Goal: Information Seeking & Learning: Learn about a topic

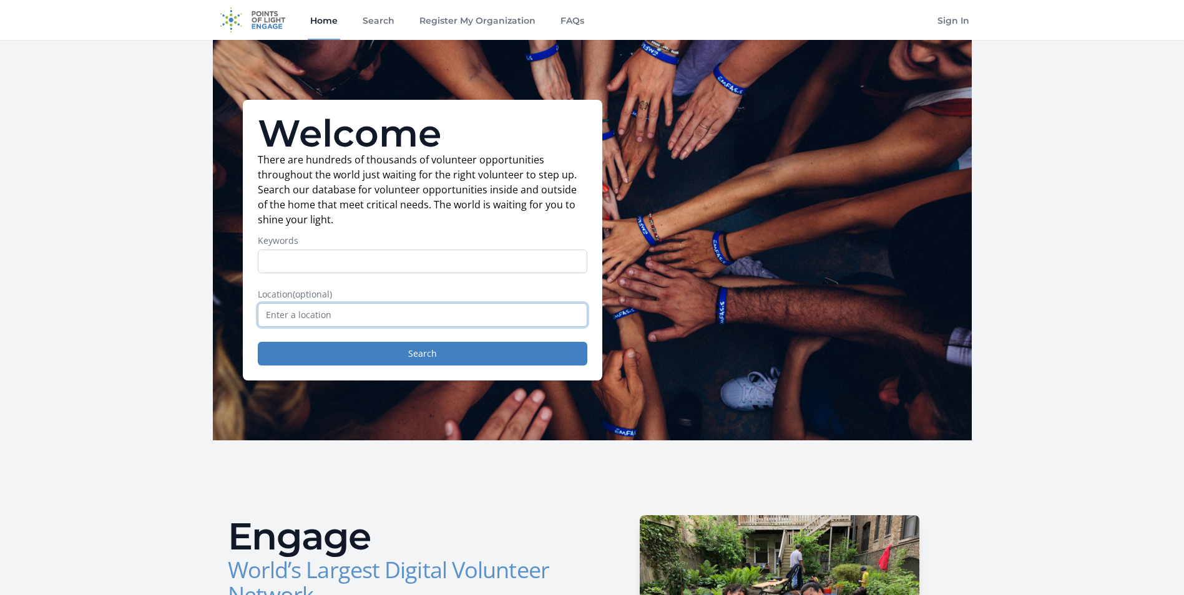
click at [337, 306] on input "text" at bounding box center [423, 315] width 330 height 24
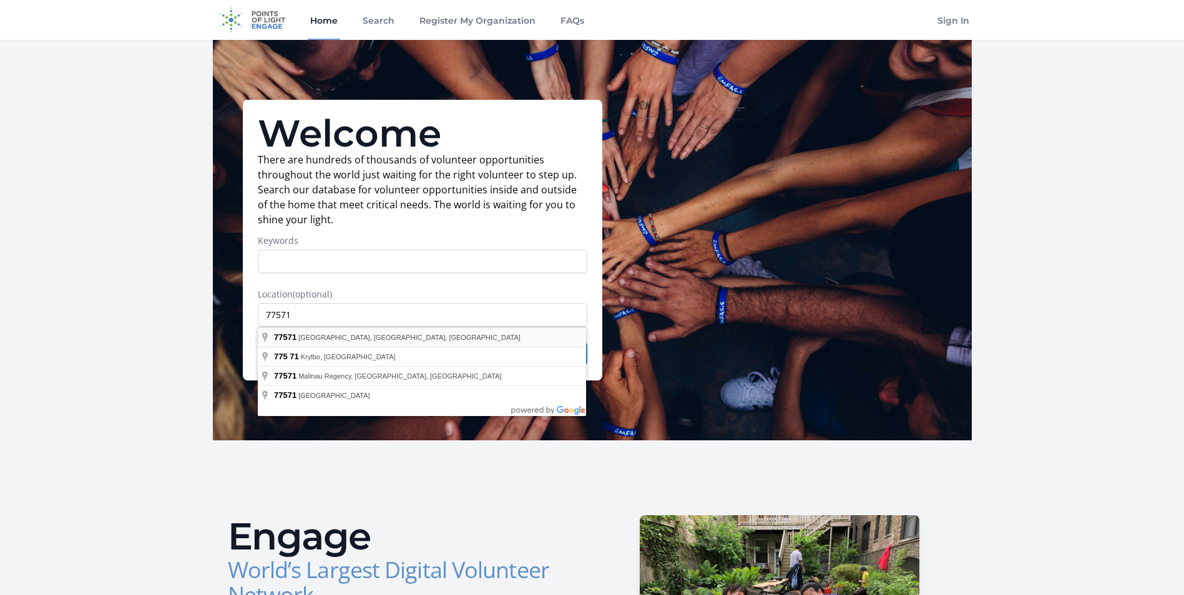
type input "La Porte, TX 77571, USA"
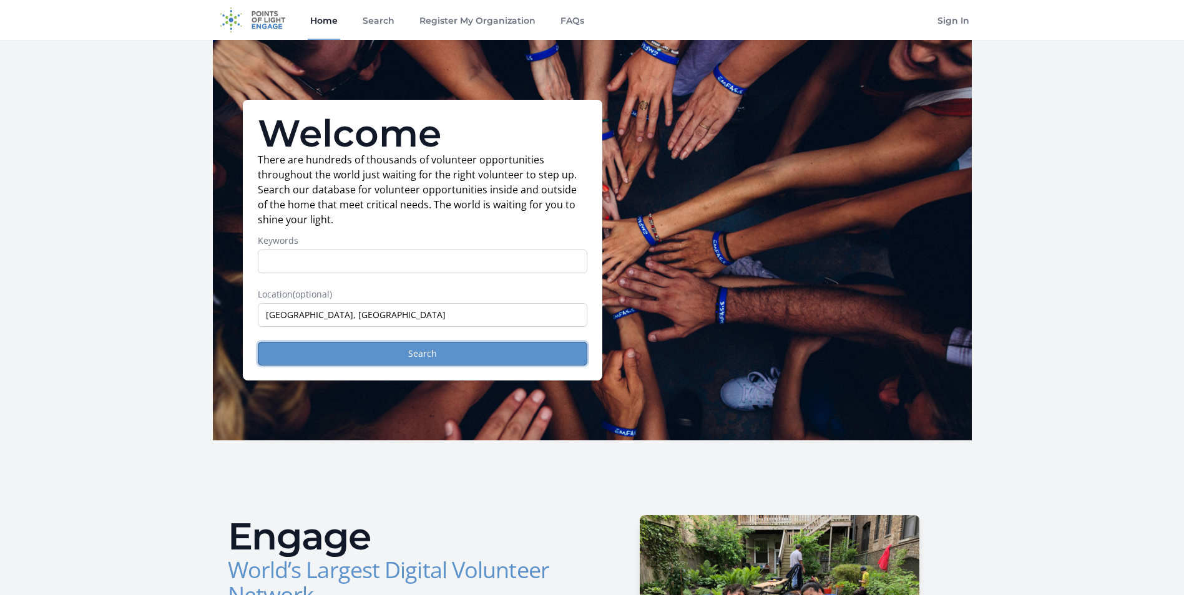
click at [346, 362] on button "Search" at bounding box center [423, 354] width 330 height 24
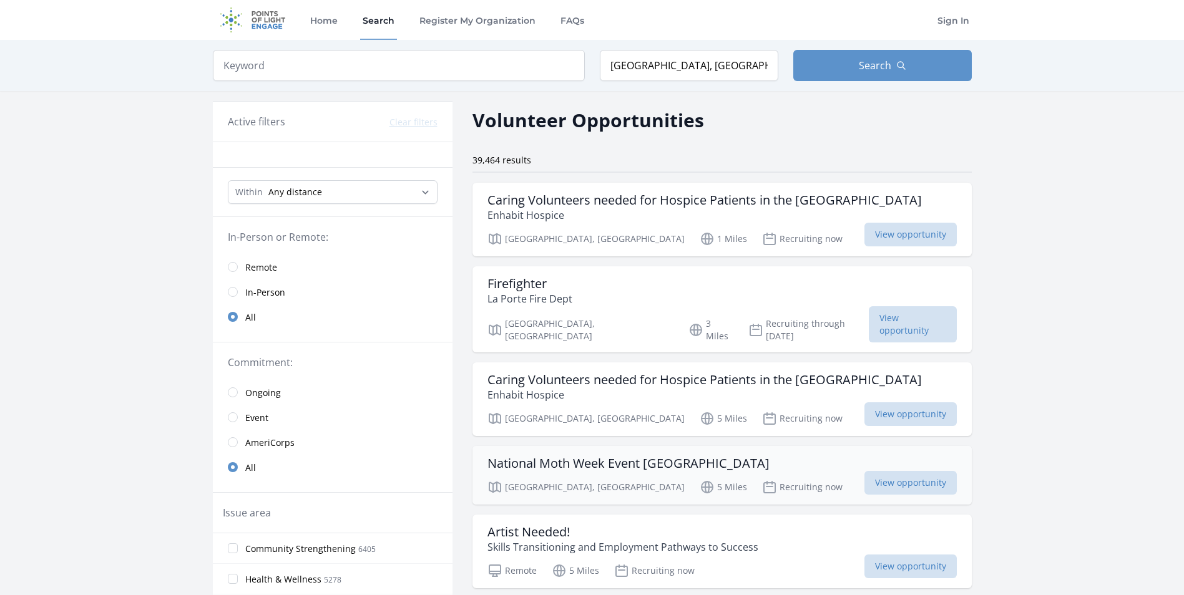
click at [570, 456] on h3 "National Moth Week Event Deer Park" at bounding box center [628, 463] width 282 height 15
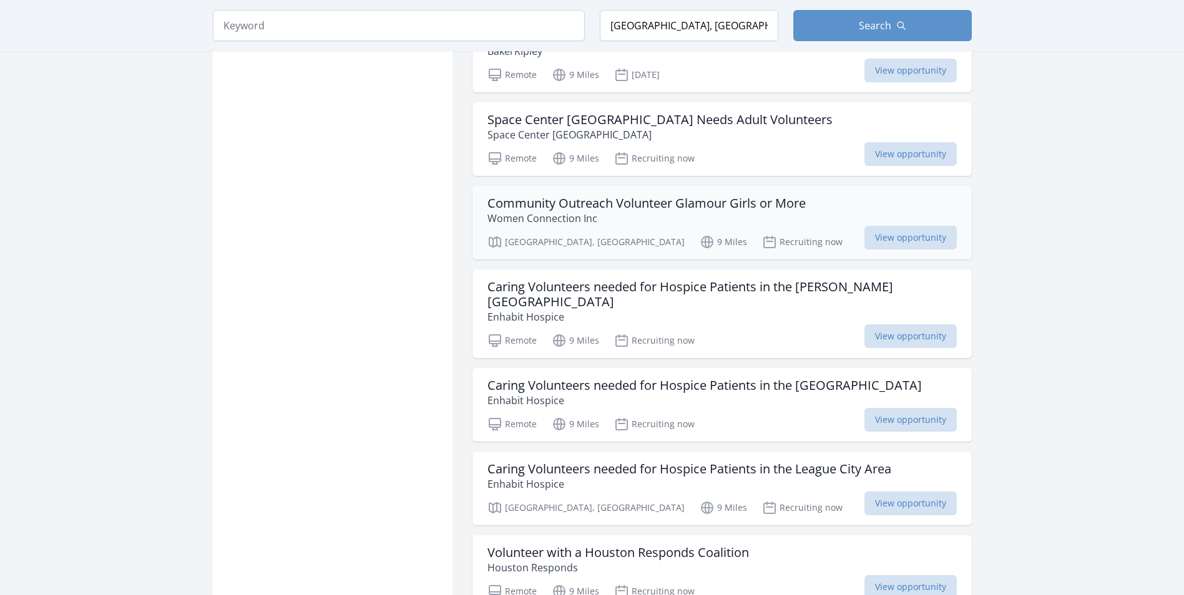
scroll to position [1352, 0]
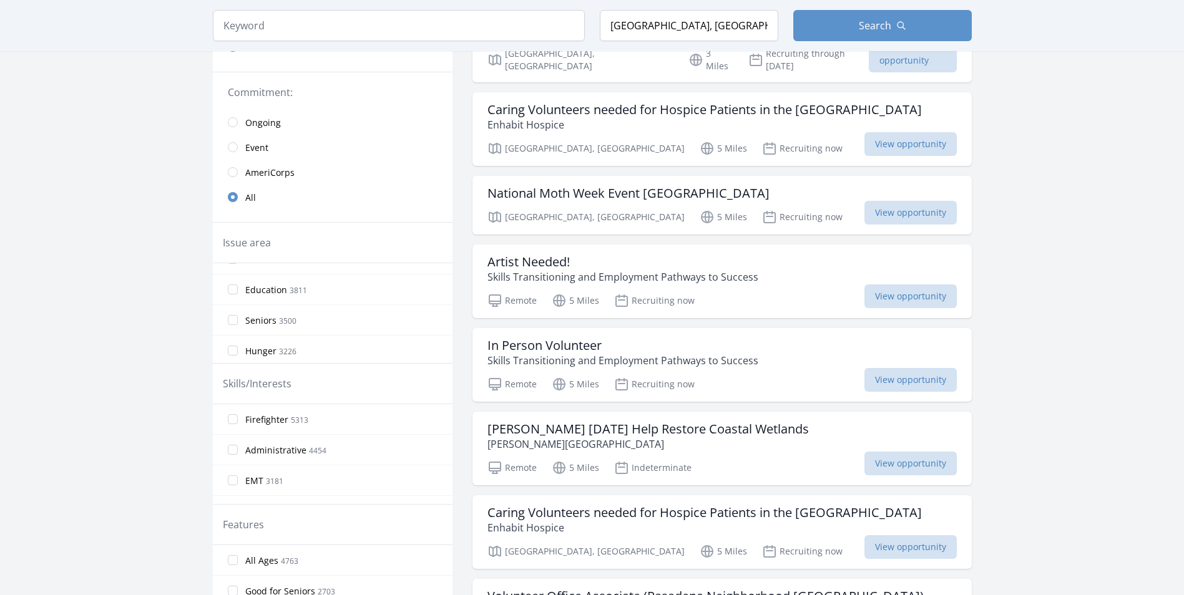
scroll to position [75, 0]
click at [247, 328] on span "Hunger" at bounding box center [260, 326] width 31 height 12
click at [238, 328] on input "Hunger 3226" at bounding box center [233, 326] width 10 height 10
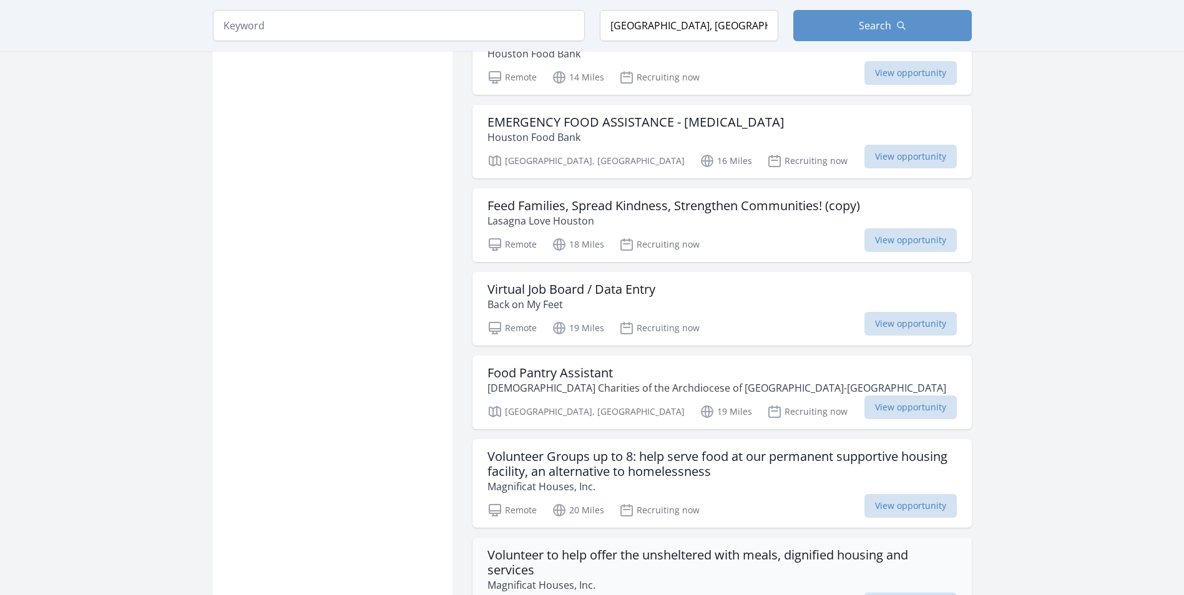
scroll to position [1352, 0]
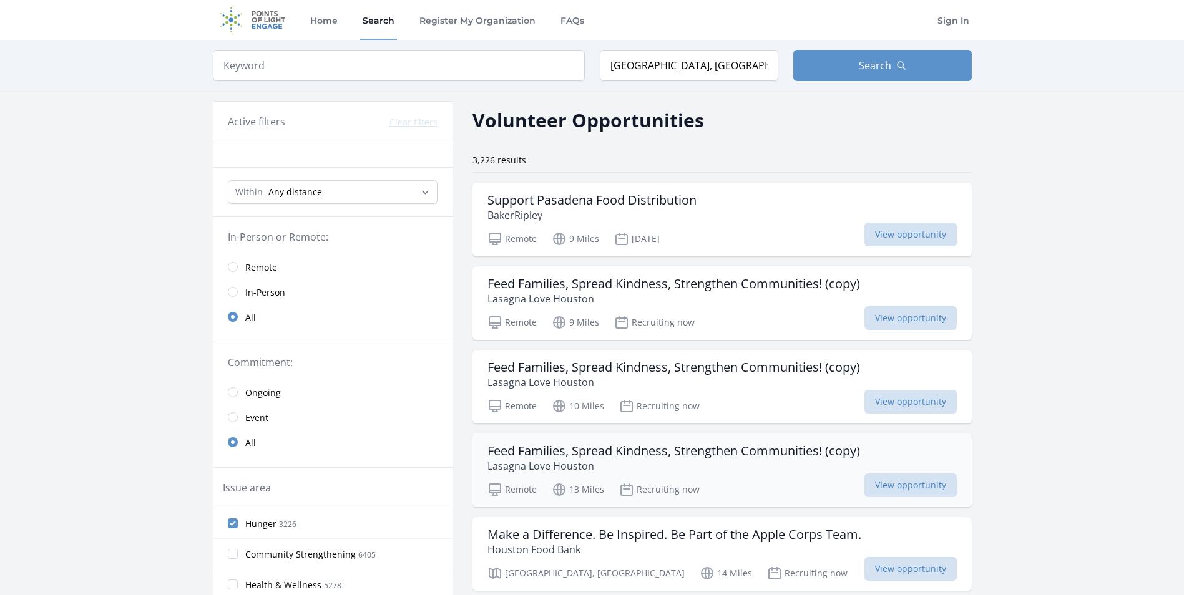
scroll to position [270, 0]
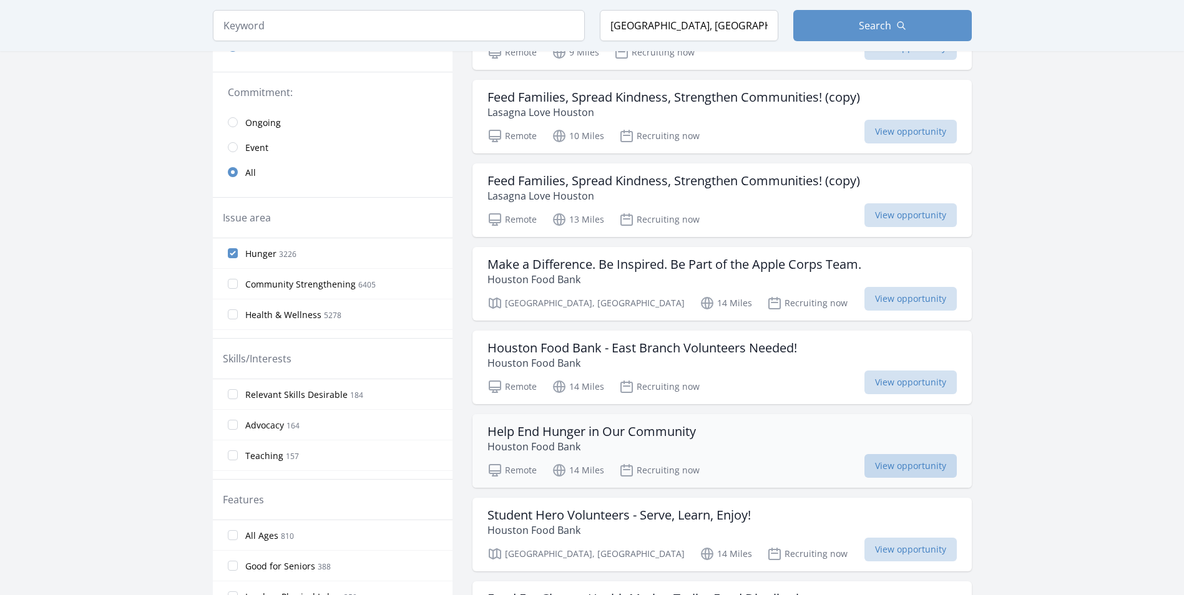
click at [925, 461] on span "View opportunity" at bounding box center [910, 466] width 92 height 24
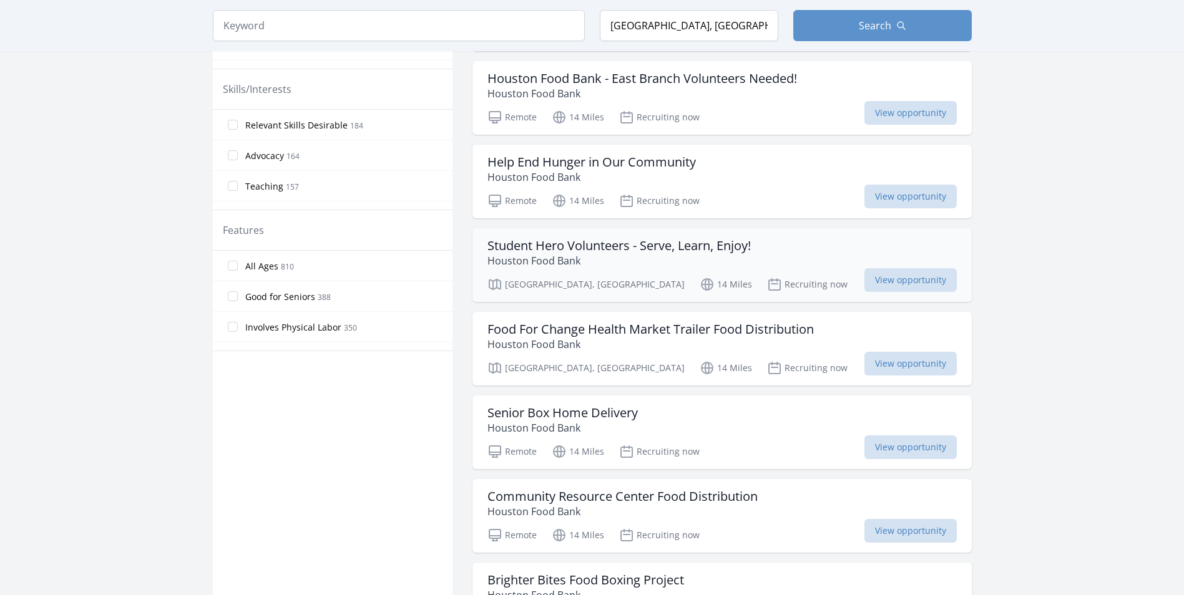
scroll to position [541, 0]
click at [688, 498] on h3 "Community Resource Center Food Distribution" at bounding box center [622, 495] width 270 height 15
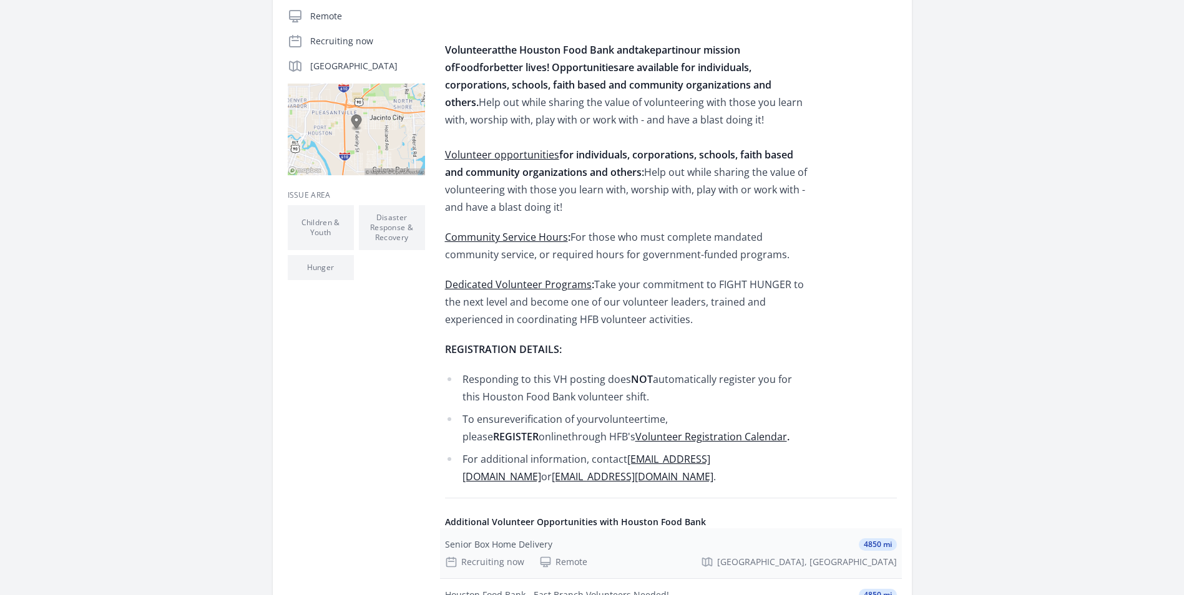
scroll to position [541, 0]
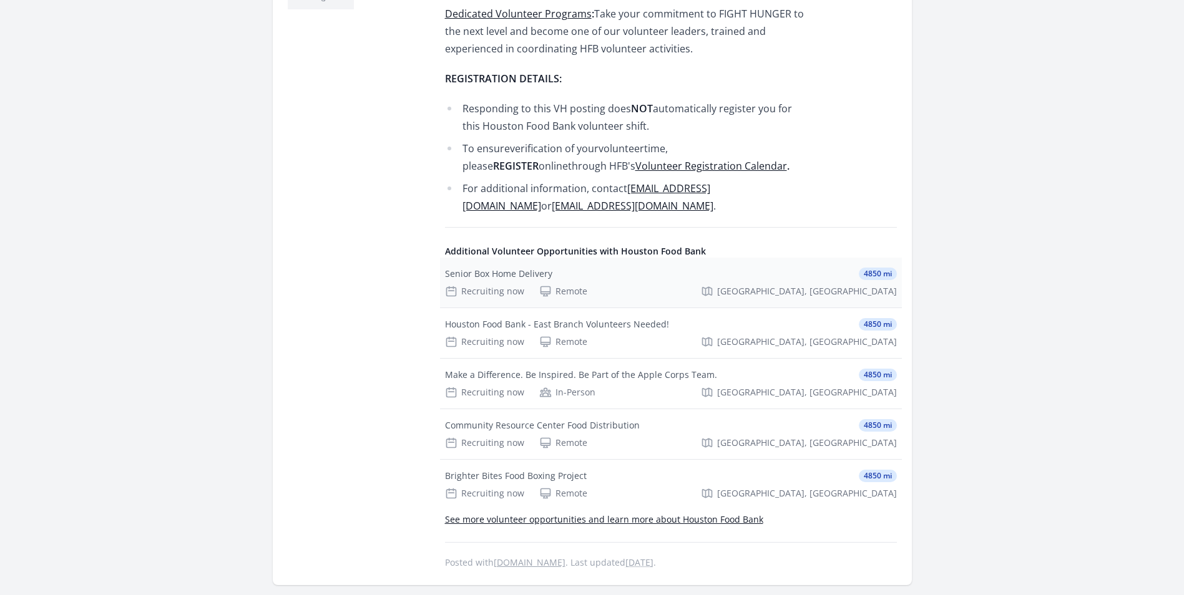
click at [478, 274] on div "Senior Box Home Delivery" at bounding box center [498, 274] width 107 height 12
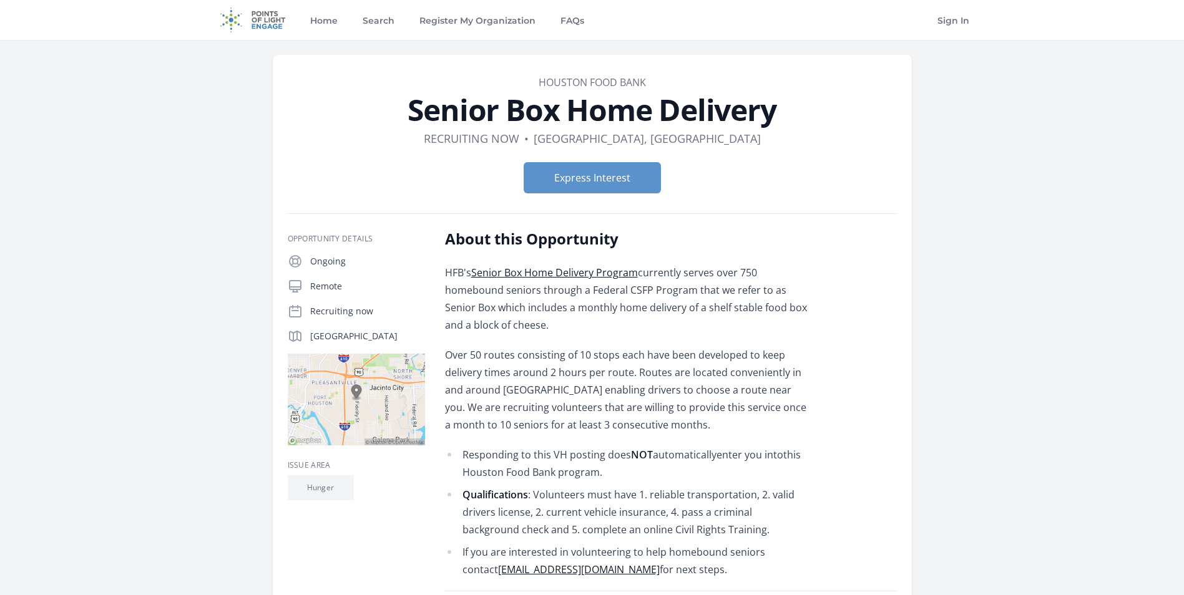
scroll to position [270, 0]
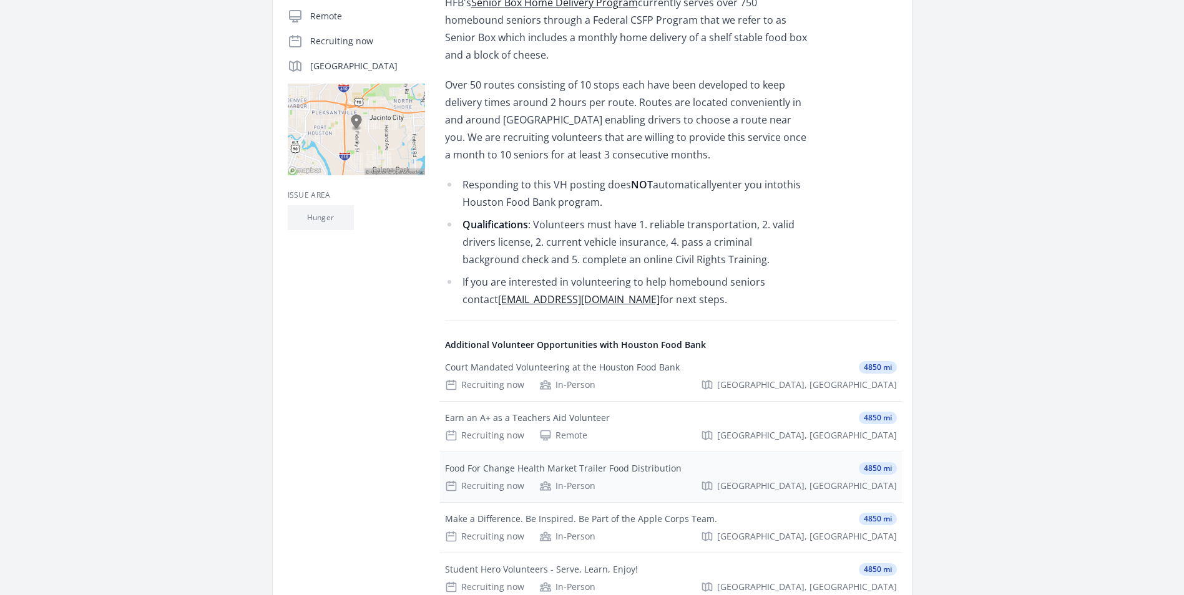
click at [483, 472] on div "Food For Change Health Market Trailer Food Distribution" at bounding box center [563, 468] width 237 height 12
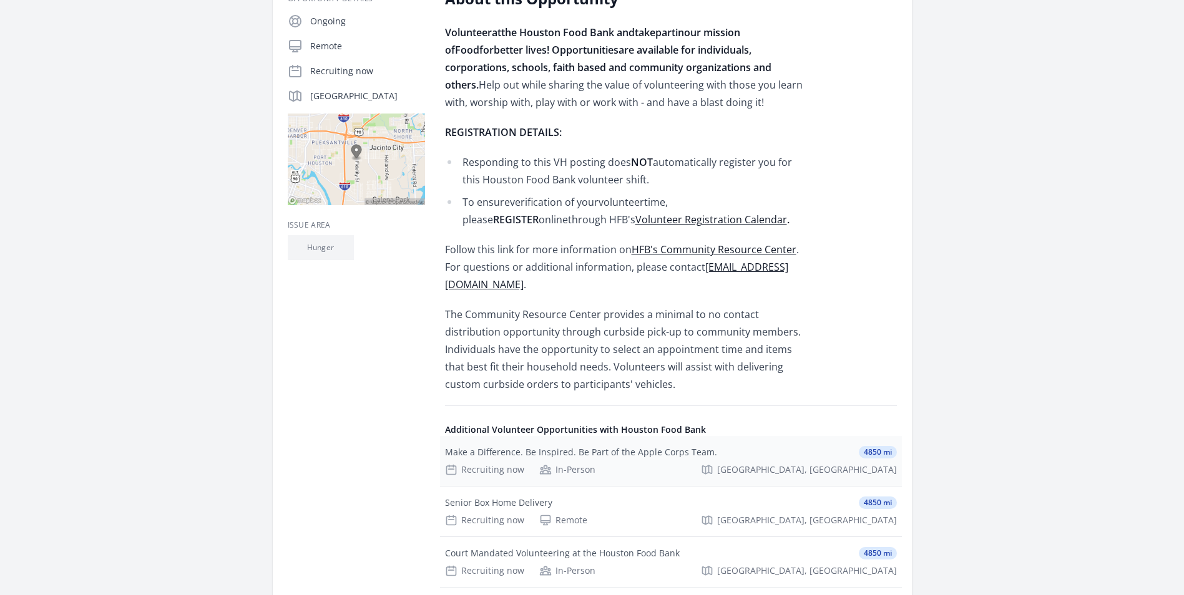
scroll to position [541, 0]
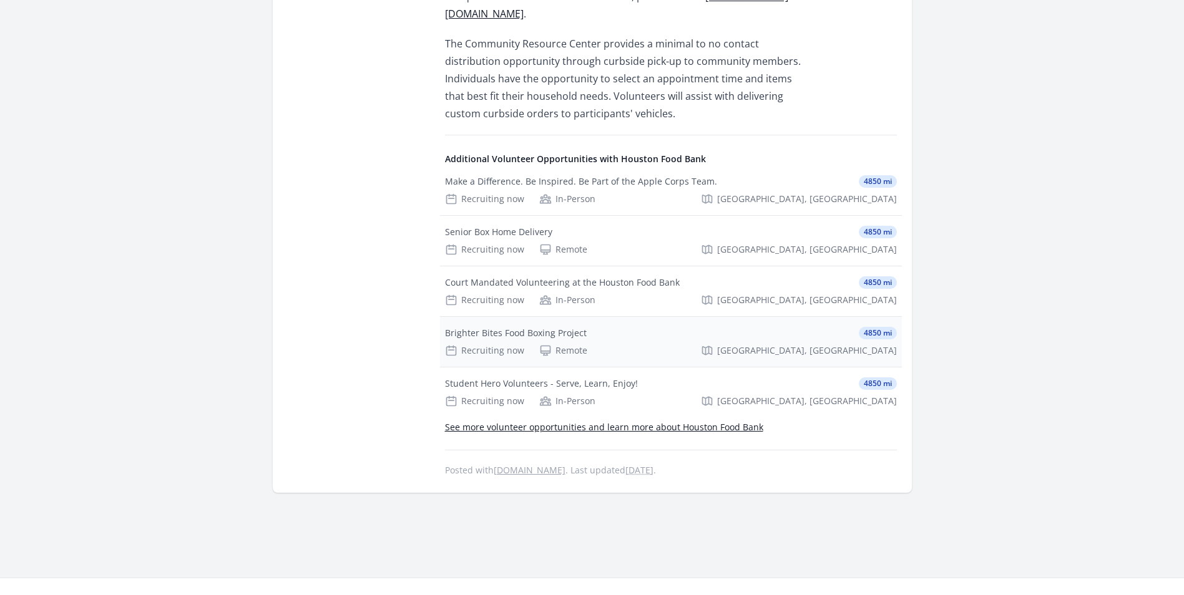
click at [587, 339] on div "Brighter Bites Food Boxing Project 4850 mi" at bounding box center [671, 333] width 452 height 12
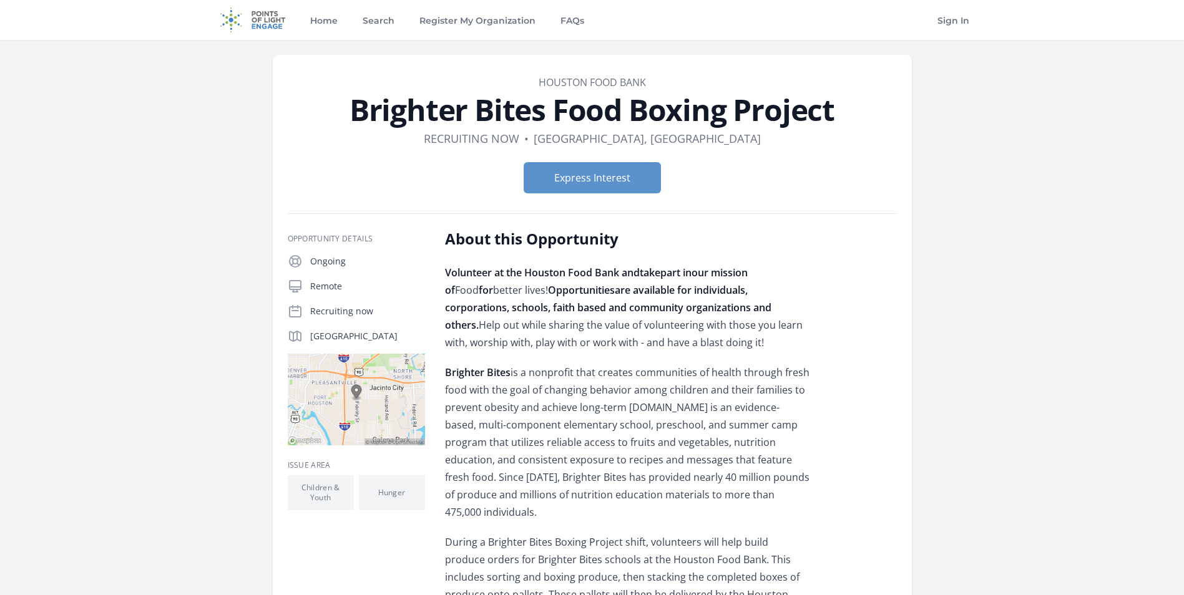
scroll to position [270, 0]
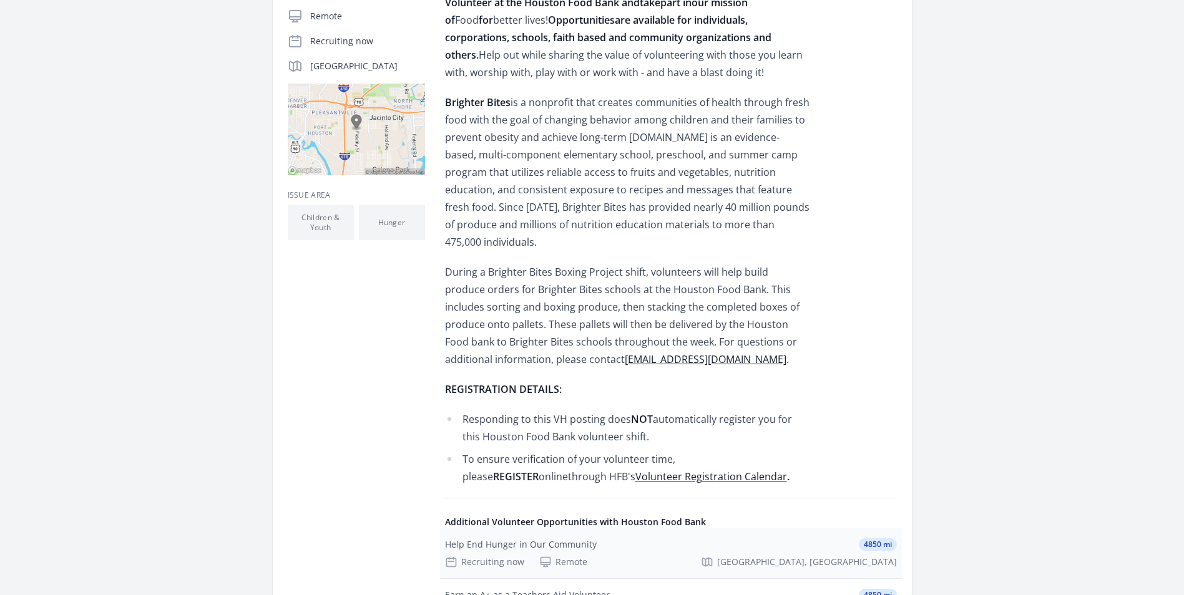
click at [583, 539] on div "Help End Hunger in Our Community" at bounding box center [521, 545] width 152 height 12
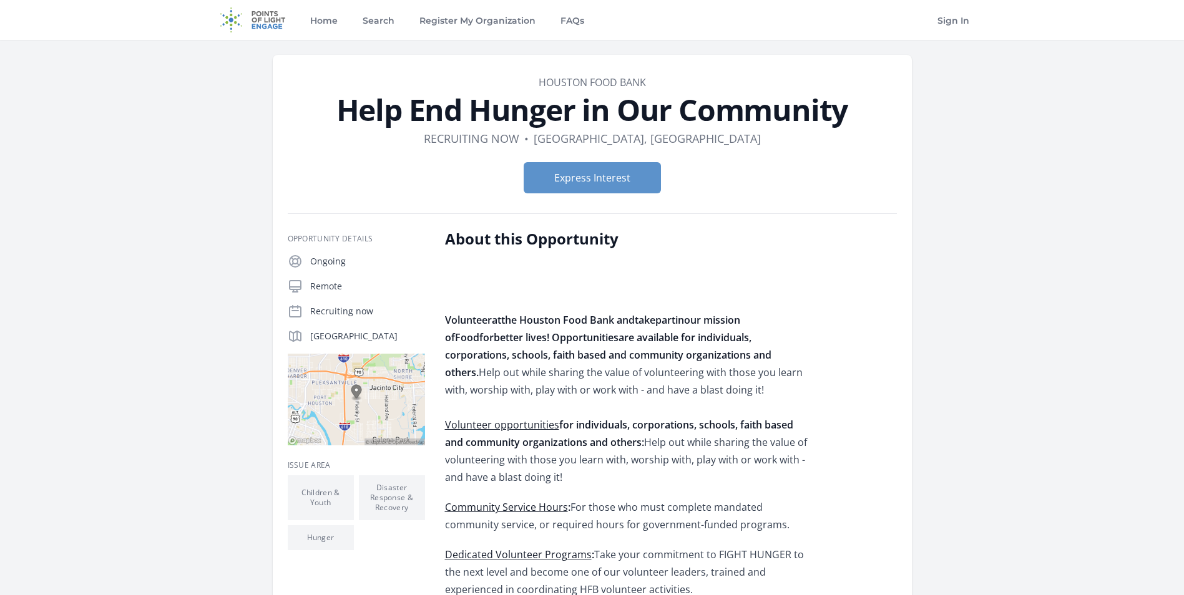
click at [521, 423] on link "Volunteer opportunities" at bounding box center [502, 425] width 114 height 14
